Goal: Information Seeking & Learning: Learn about a topic

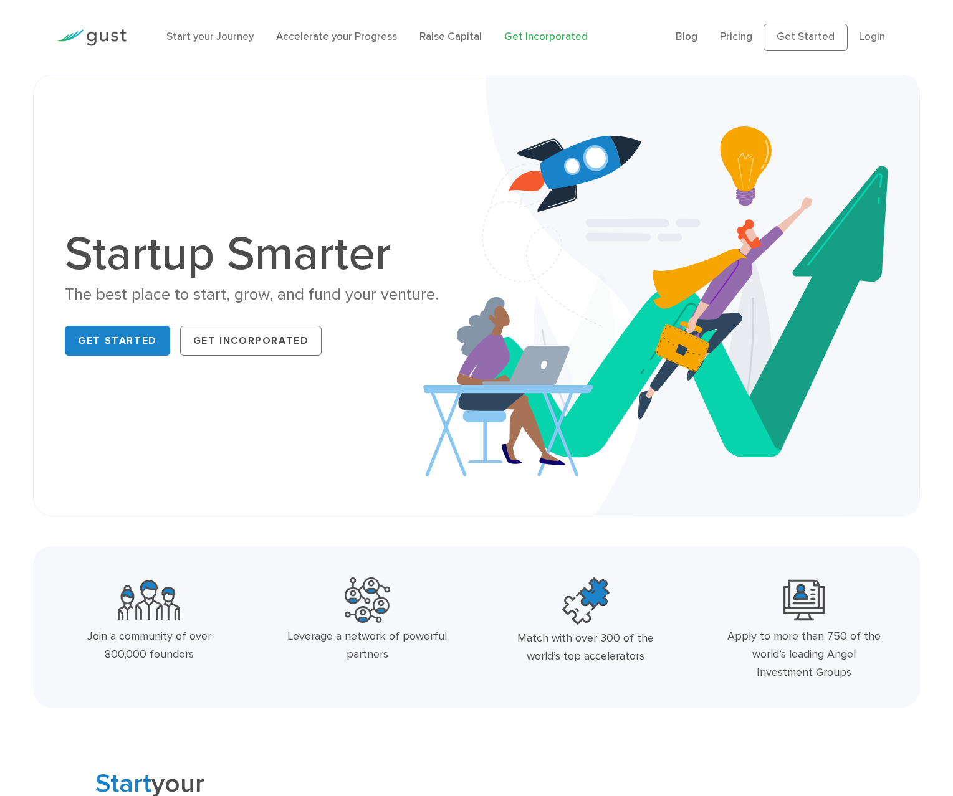
click at [553, 39] on link "Get Incorporated" at bounding box center [545, 37] width 83 height 12
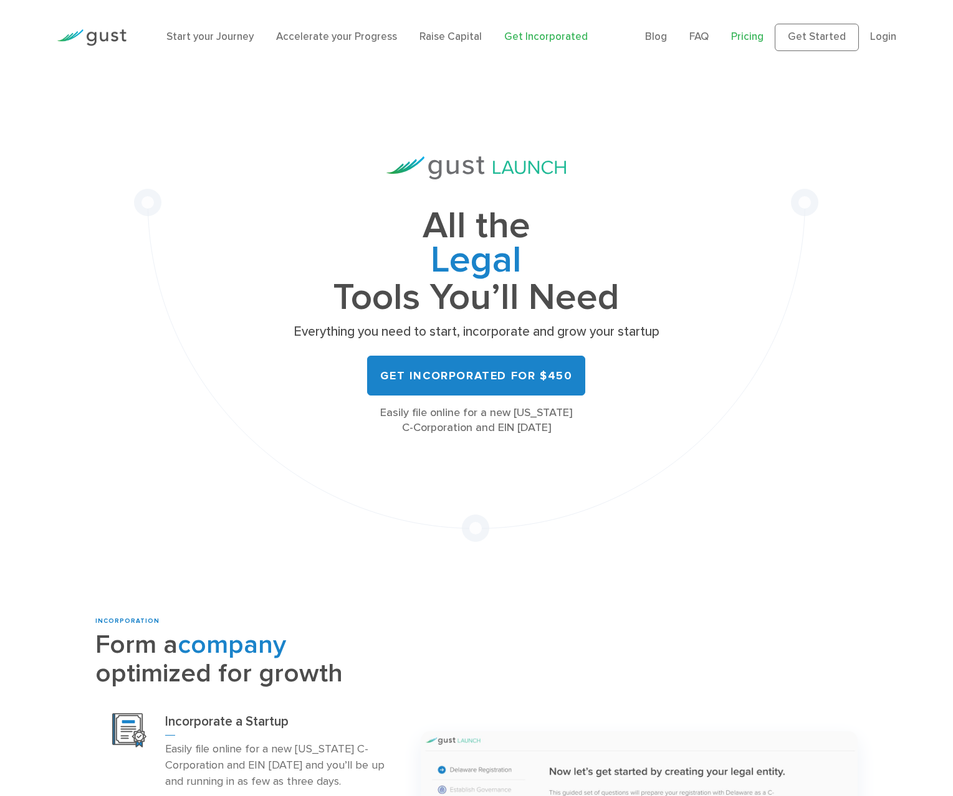
click at [742, 37] on link "Pricing" at bounding box center [747, 37] width 32 height 12
